Goal: Information Seeking & Learning: Find specific fact

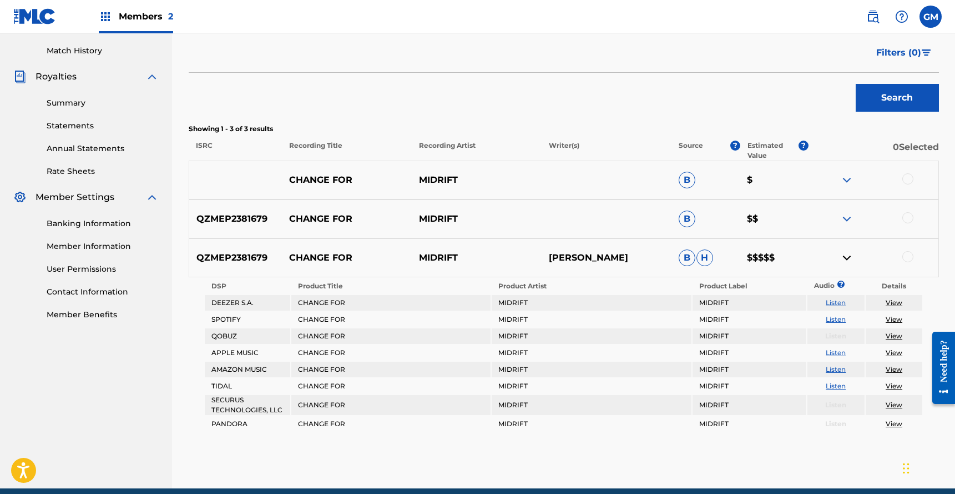
scroll to position [291, 0]
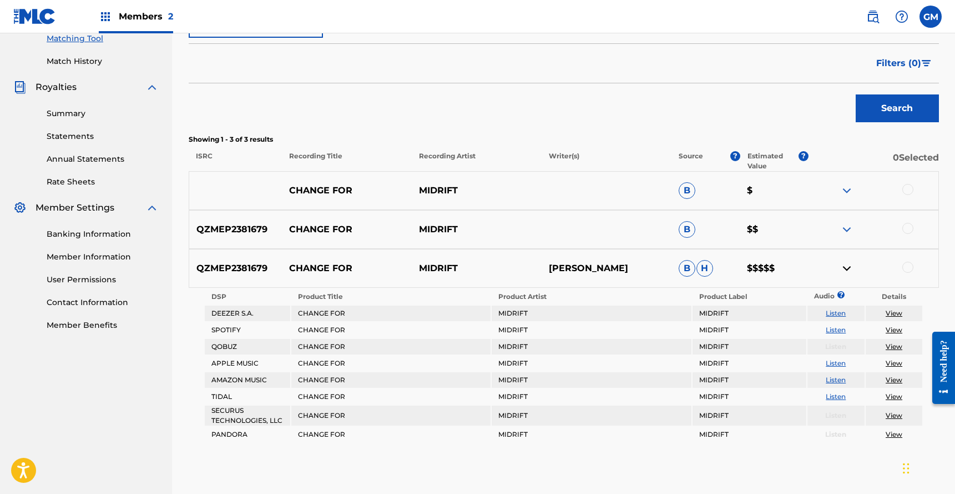
click at [244, 233] on p "QZMEP2381679" at bounding box center [235, 229] width 93 height 13
copy p "QZMEP2381679"
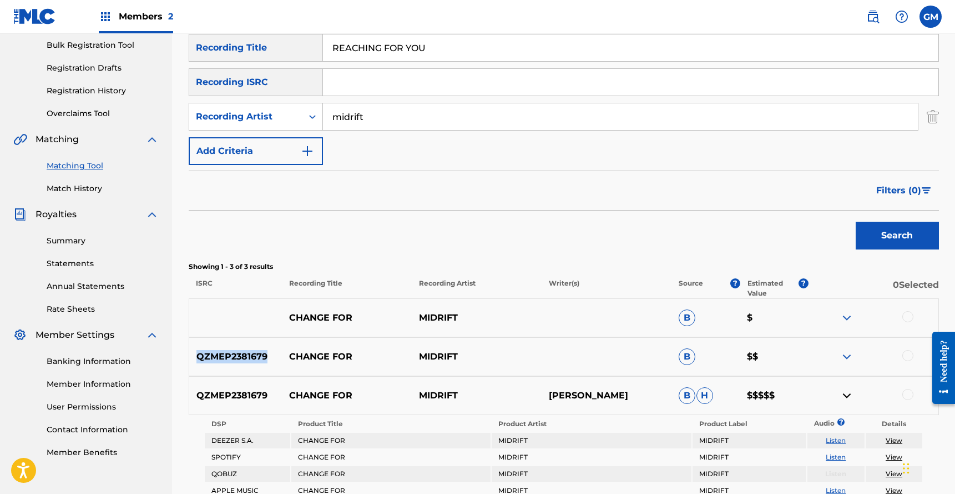
scroll to position [0, 0]
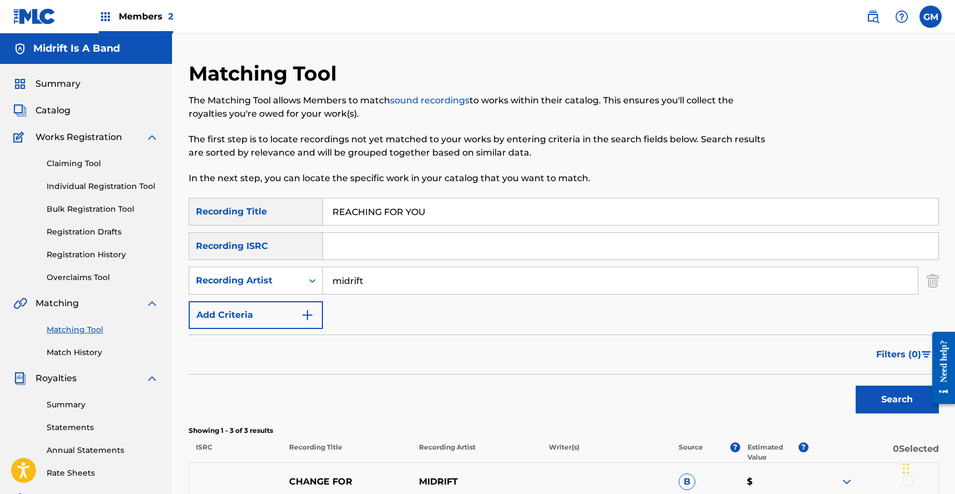
click at [34, 83] on link "Summary" at bounding box center [46, 83] width 67 height 13
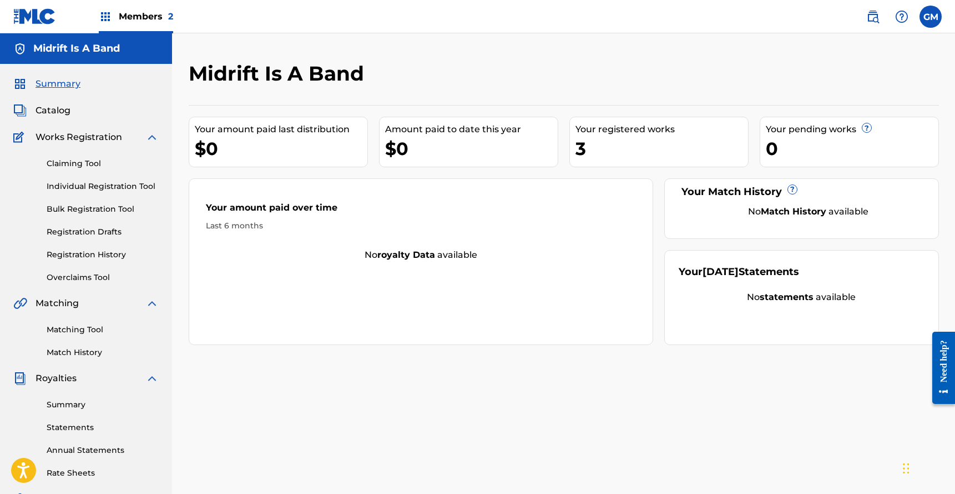
click at [53, 113] on span "Catalog" at bounding box center [53, 110] width 35 height 13
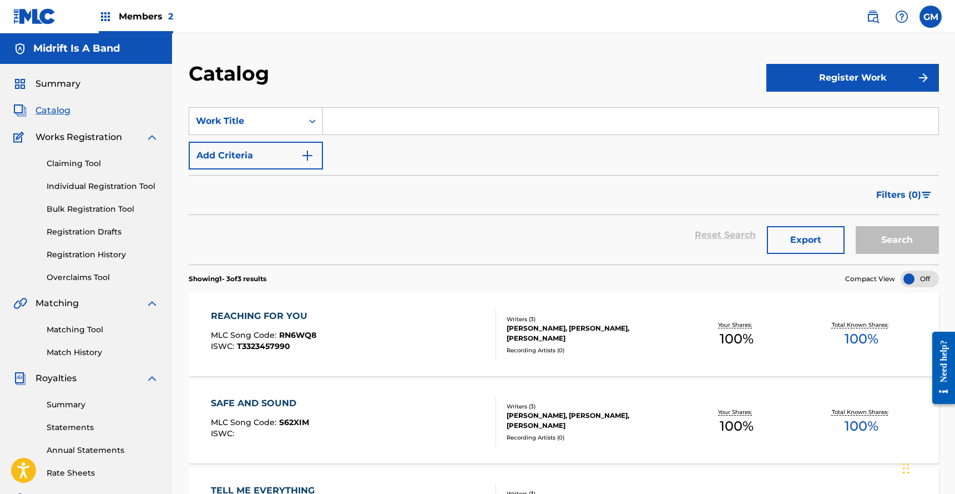
click at [100, 19] on img at bounding box center [105, 16] width 13 height 13
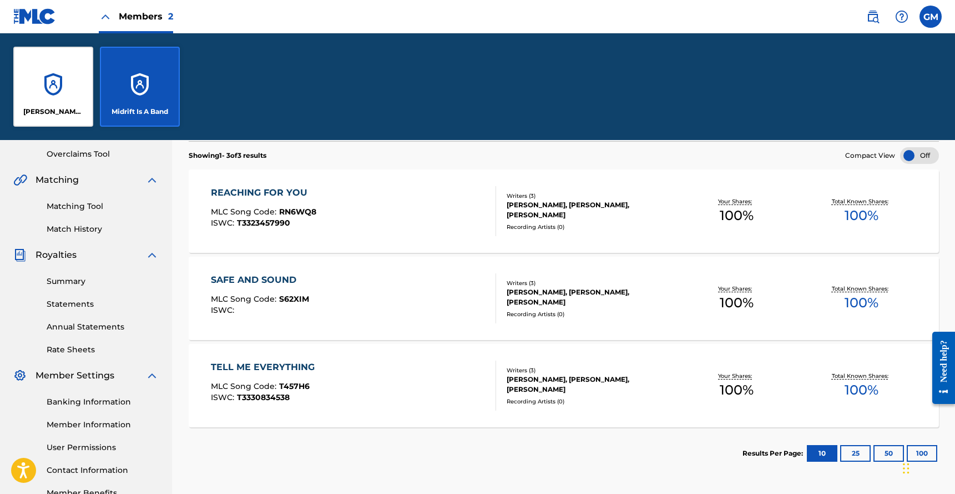
scroll to position [301, 0]
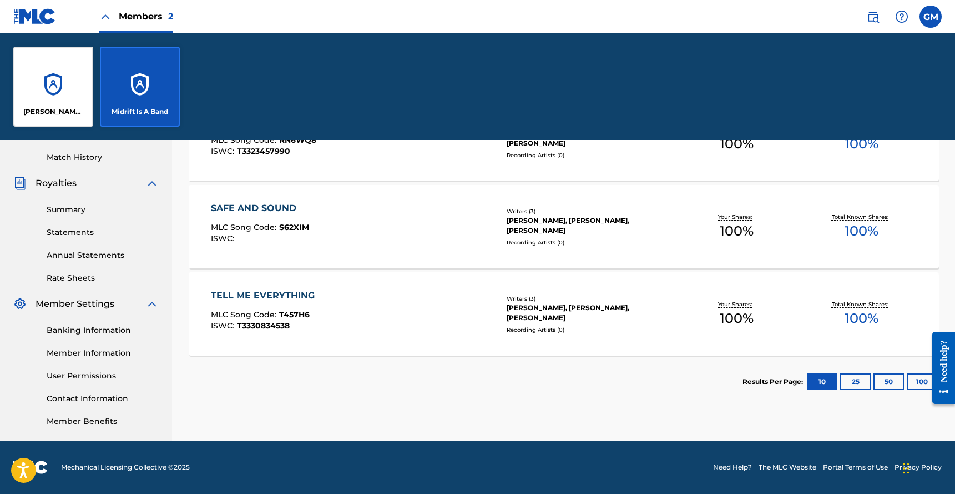
click at [431, 303] on div "TELL ME EVERYTHING MLC Song Code : T457H6 ISWC : T3330834538" at bounding box center [353, 314] width 285 height 50
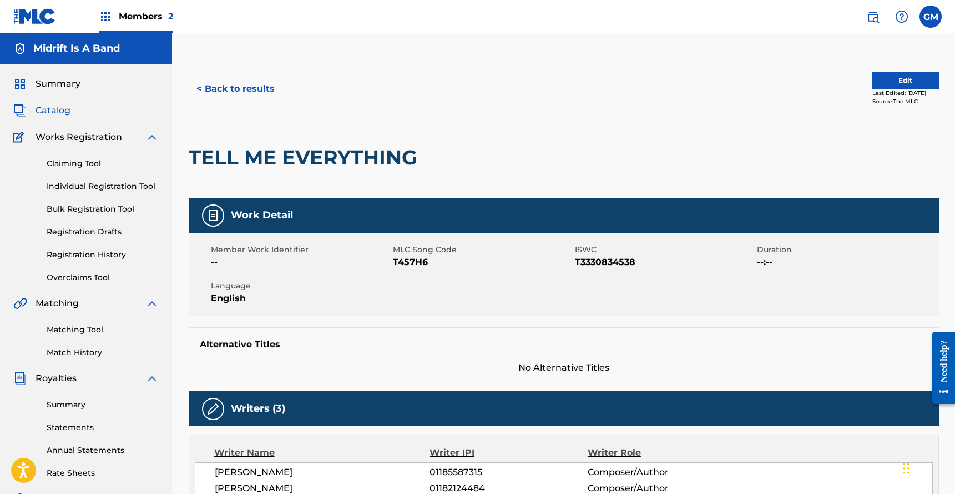
click at [237, 89] on button "< Back to results" at bounding box center [236, 89] width 94 height 28
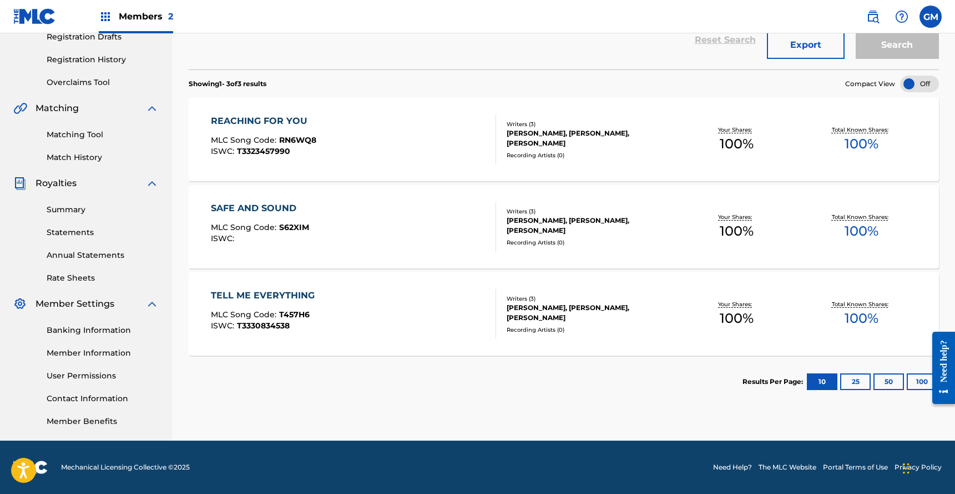
click at [331, 247] on div "SAFE AND SOUND MLC Song Code : S62XIM ISWC :" at bounding box center [353, 227] width 285 height 50
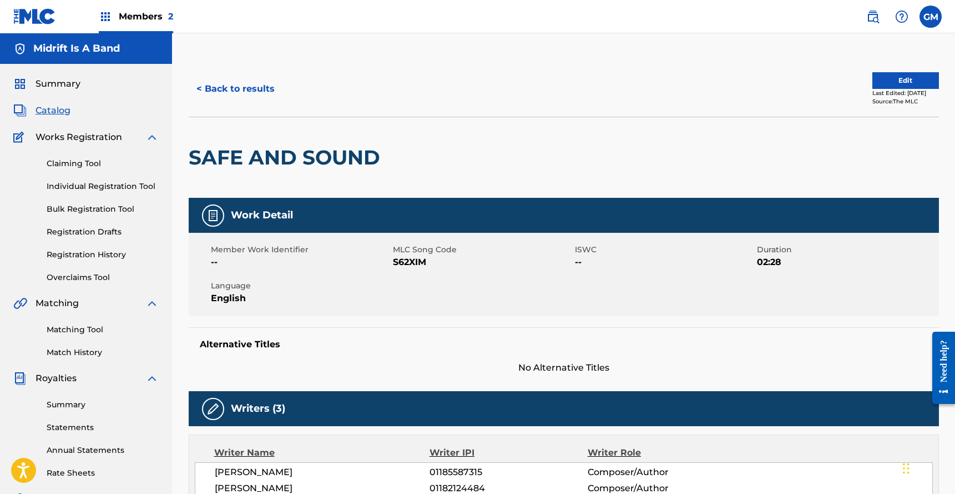
click at [61, 44] on h5 "Midrift Is A Band" at bounding box center [76, 48] width 87 height 13
click at [8, 47] on div "Midrift Is A Band" at bounding box center [86, 48] width 172 height 31
click at [56, 21] on div "Members 2" at bounding box center [93, 16] width 160 height 33
click at [937, 20] on label at bounding box center [931, 17] width 22 height 22
click at [931, 17] on input "GM [PERSON_NAME] [EMAIL_ADDRESS][DOMAIN_NAME] Notification Preferences Profile …" at bounding box center [931, 17] width 0 height 0
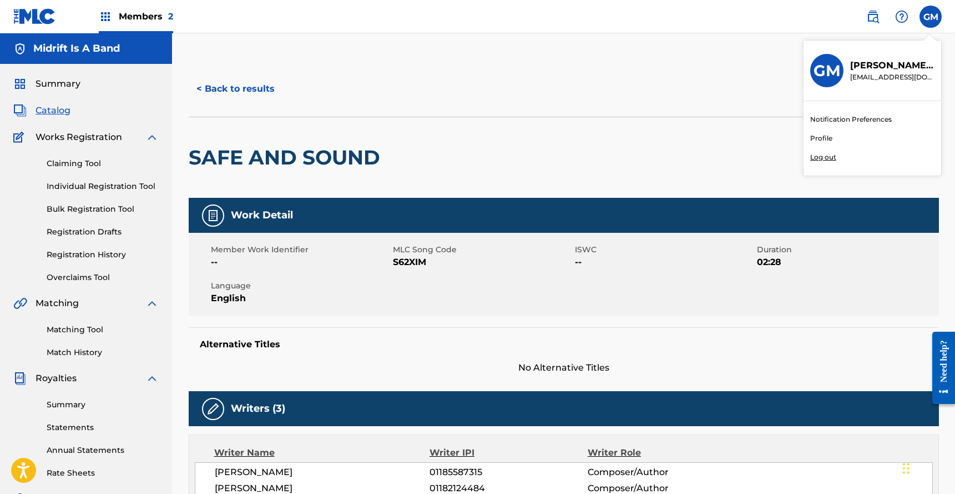
click at [822, 161] on p "Log out" at bounding box center [824, 157] width 26 height 10
click at [931, 17] on input "GM [PERSON_NAME] [EMAIL_ADDRESS][DOMAIN_NAME] Notification Preferences Profile …" at bounding box center [931, 17] width 0 height 0
